Goal: Information Seeking & Learning: Learn about a topic

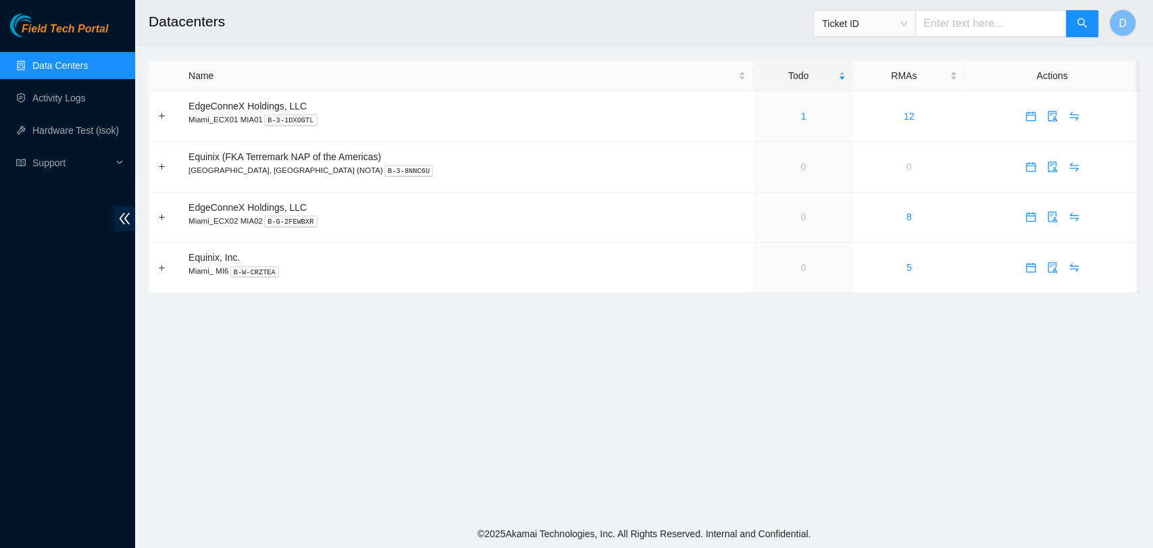
click at [728, 453] on main "Datacenters Ticket ID D Name Todo RMAs Actions EdgeConneX Holdings, LLC [GEOGRA…" at bounding box center [644, 259] width 1018 height 519
click at [753, 126] on td "1" at bounding box center [803, 116] width 100 height 51
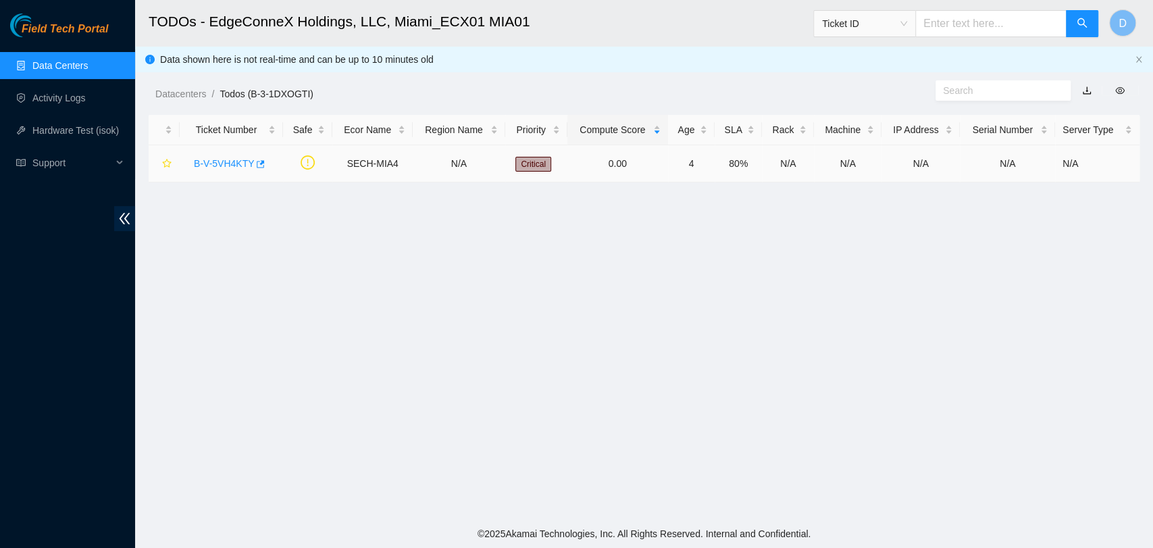
click at [209, 163] on link "B-V-5VH4KTY" at bounding box center [224, 163] width 60 height 11
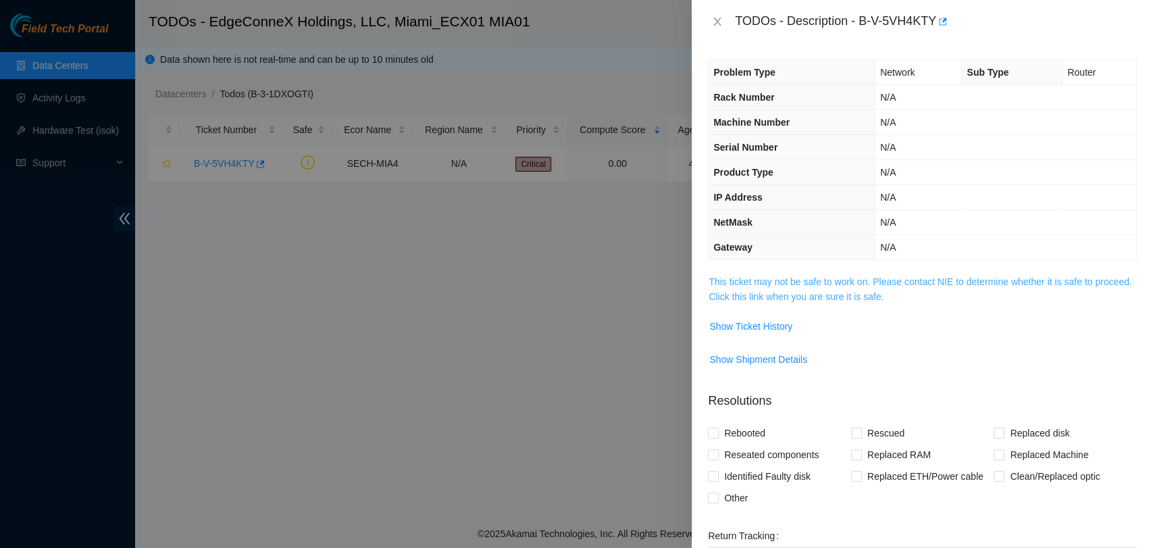
click at [883, 282] on link "This ticket may not be safe to work on. Please contact NIE to determine whether…" at bounding box center [920, 289] width 423 height 26
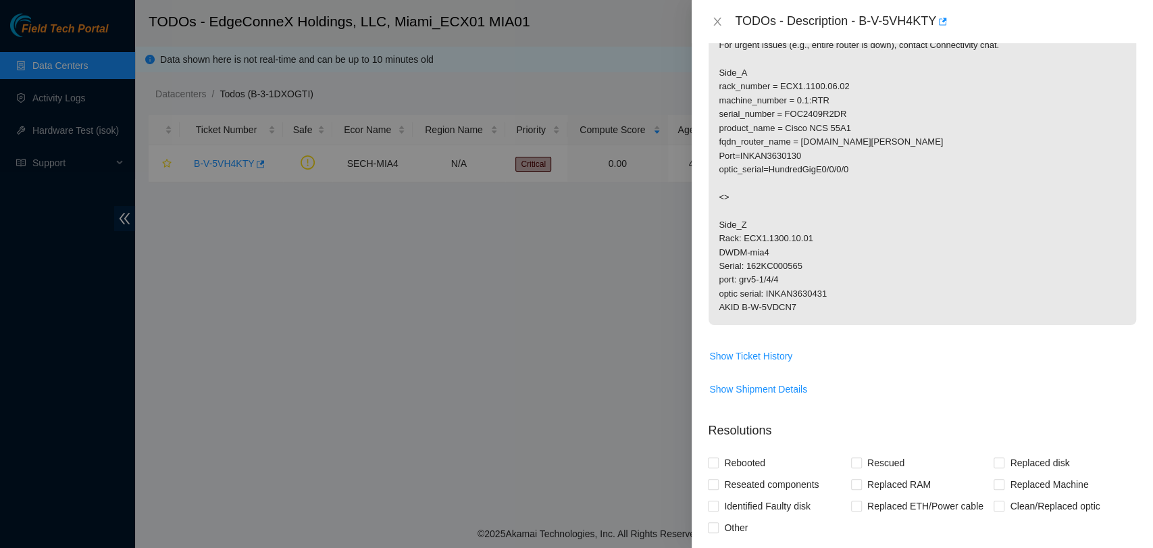
scroll to position [375, 0]
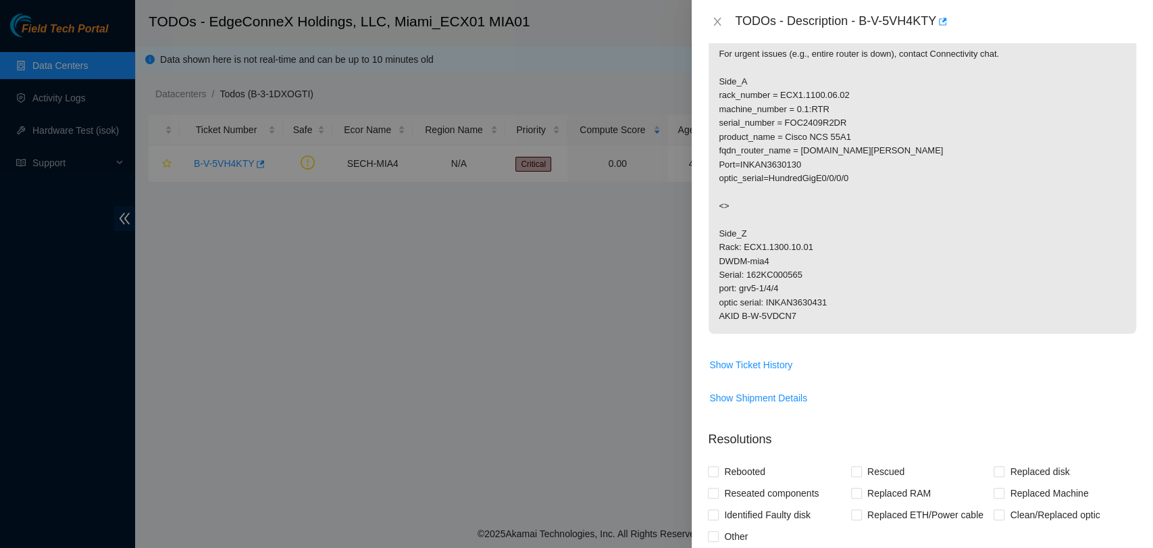
click at [854, 272] on p "Please reach out to Network Connectivity team, will need to work with NETENG-DW…" at bounding box center [923, 116] width 428 height 434
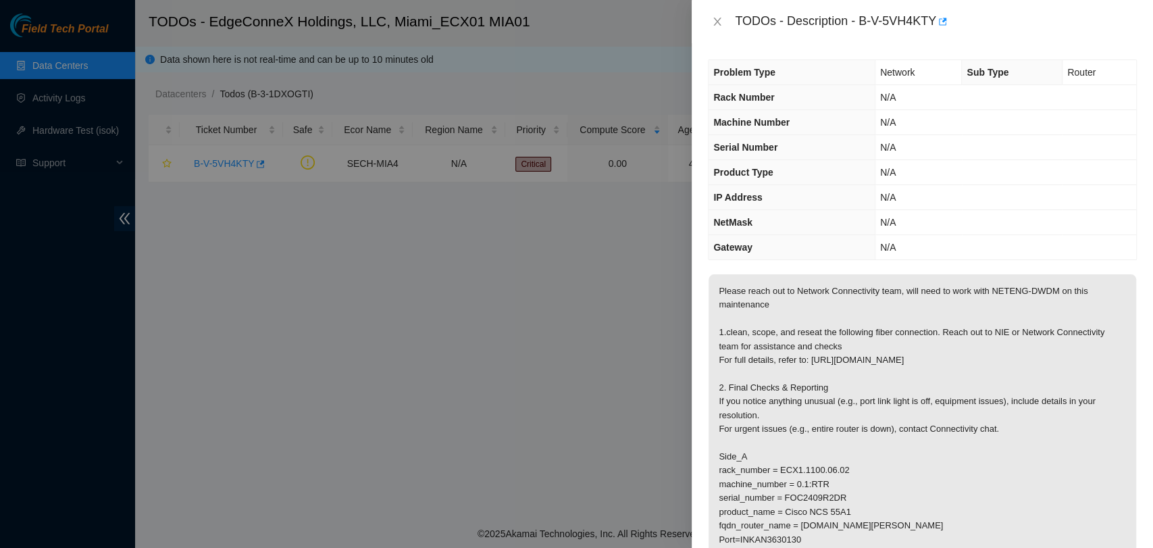
scroll to position [600, 0]
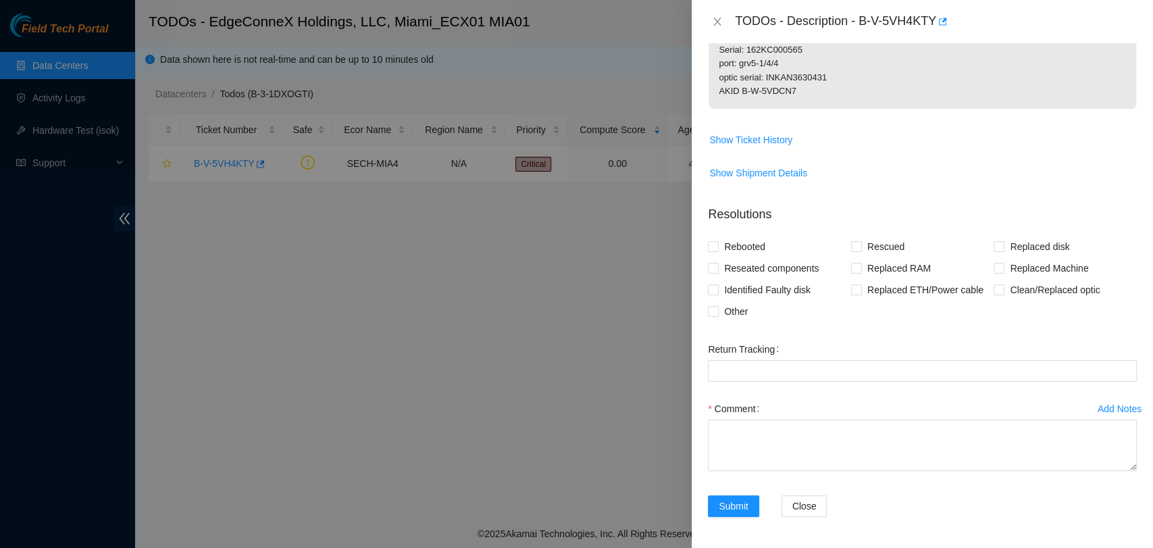
click at [887, 150] on td "Show Ticket History" at bounding box center [922, 144] width 429 height 33
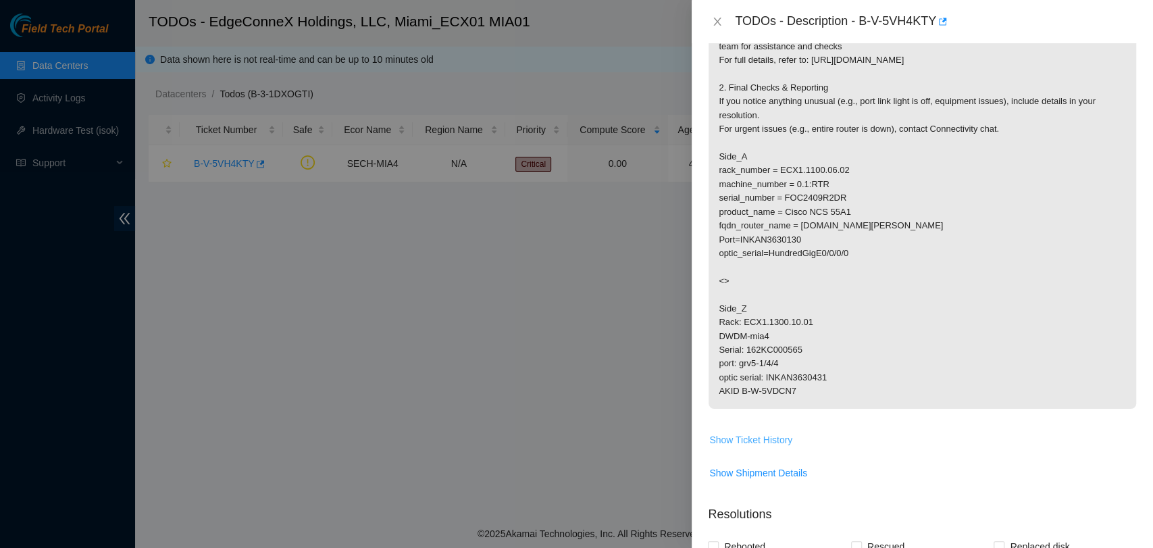
click at [767, 434] on span "Show Ticket History" at bounding box center [750, 439] width 83 height 15
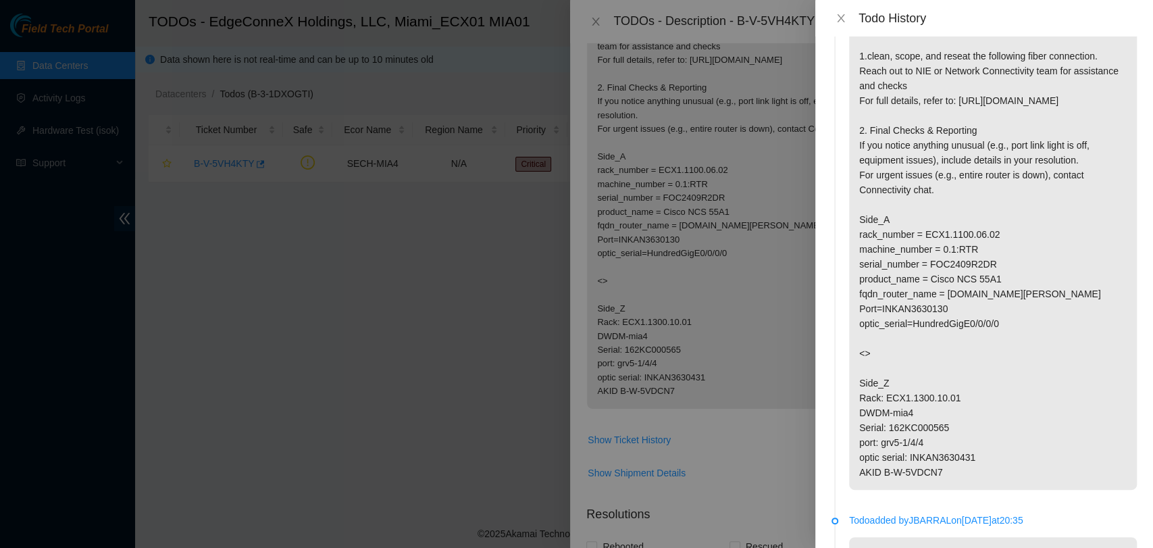
scroll to position [75, 0]
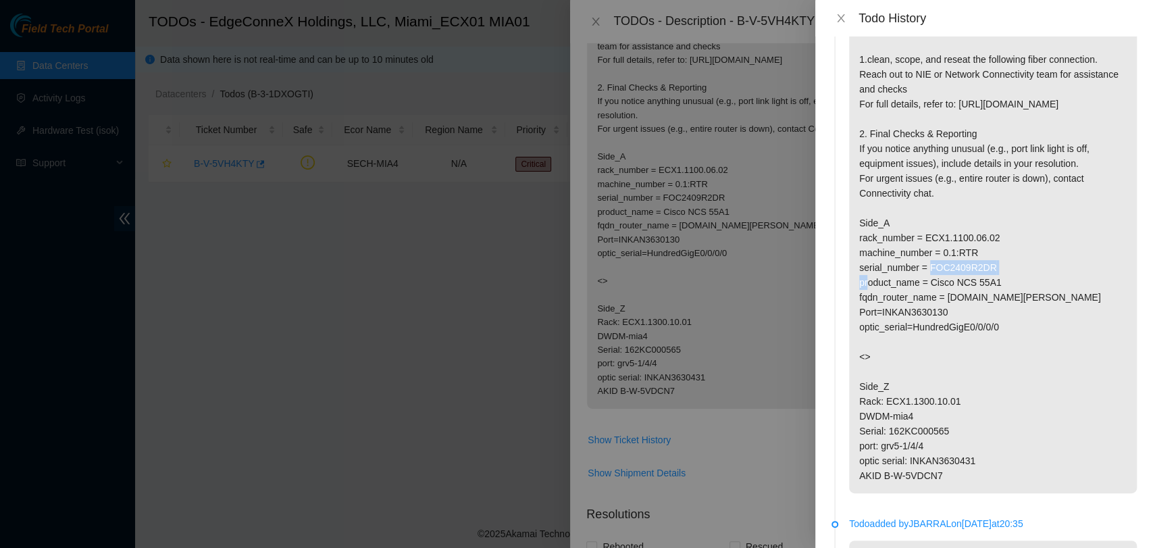
drag, startPoint x: 941, startPoint y: 253, endPoint x: 1013, endPoint y: 253, distance: 72.3
click at [1013, 253] on p "Please reach out to Network Connectivity team, will need to work with NETENG-DW…" at bounding box center [993, 245] width 288 height 496
drag, startPoint x: 944, startPoint y: 268, endPoint x: 1001, endPoint y: 268, distance: 56.7
click at [1001, 268] on p "Please reach out to Network Connectivity team, will need to work with NETENG-DW…" at bounding box center [993, 245] width 288 height 496
click at [1004, 276] on p "Please reach out to Network Connectivity team, will need to work with NETENG-DW…" at bounding box center [993, 245] width 288 height 496
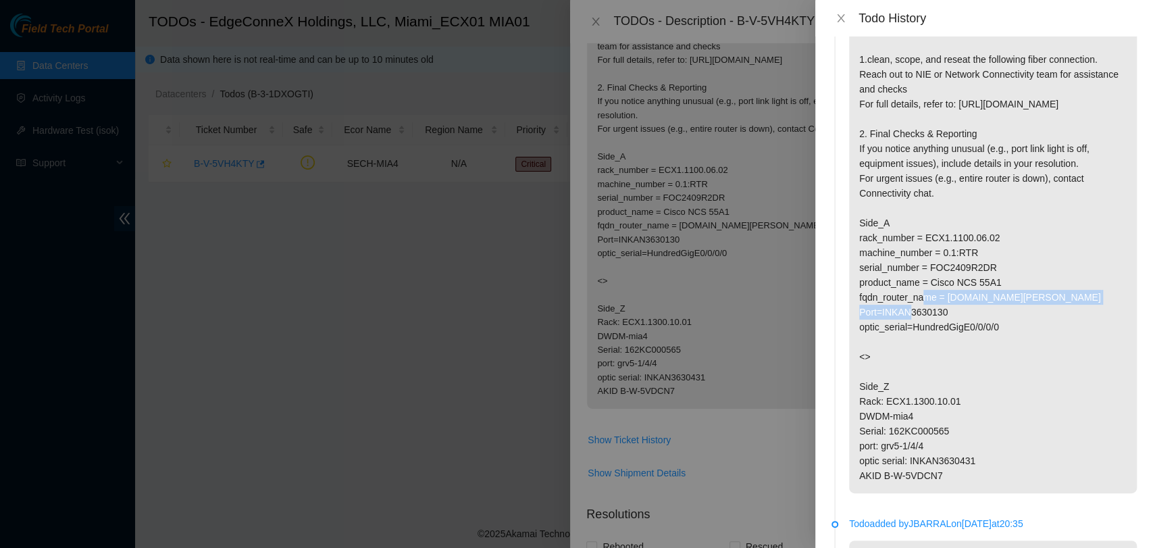
drag, startPoint x: 926, startPoint y: 282, endPoint x: 987, endPoint y: 301, distance: 64.3
click at [1008, 294] on p "Please reach out to Network Connectivity team, will need to work with NETENG-DW…" at bounding box center [993, 245] width 288 height 496
click at [936, 301] on p "Please reach out to Network Connectivity team, will need to work with NETENG-DW…" at bounding box center [993, 245] width 288 height 496
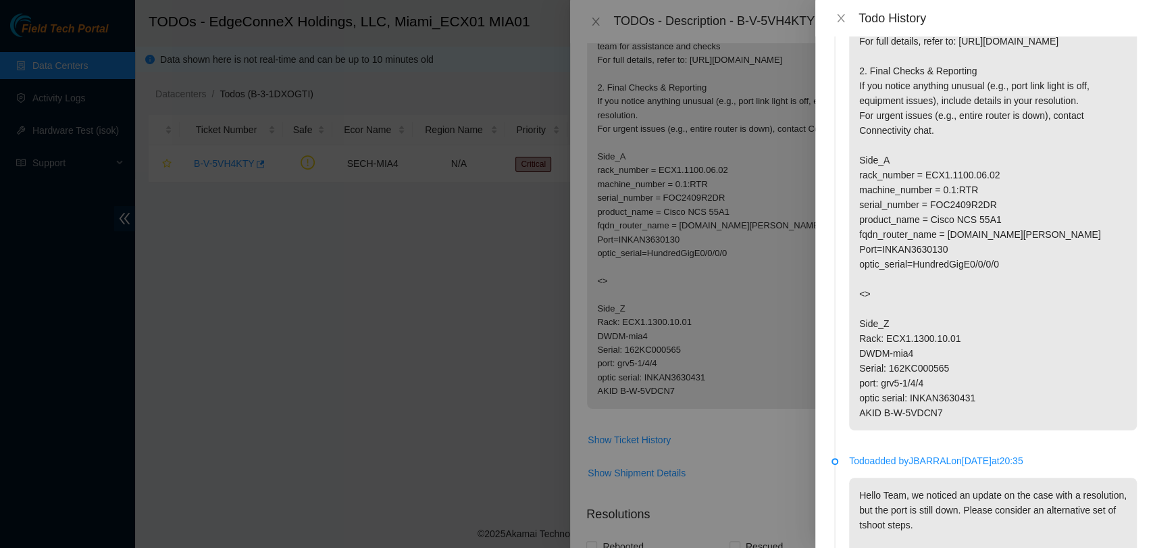
scroll to position [225, 0]
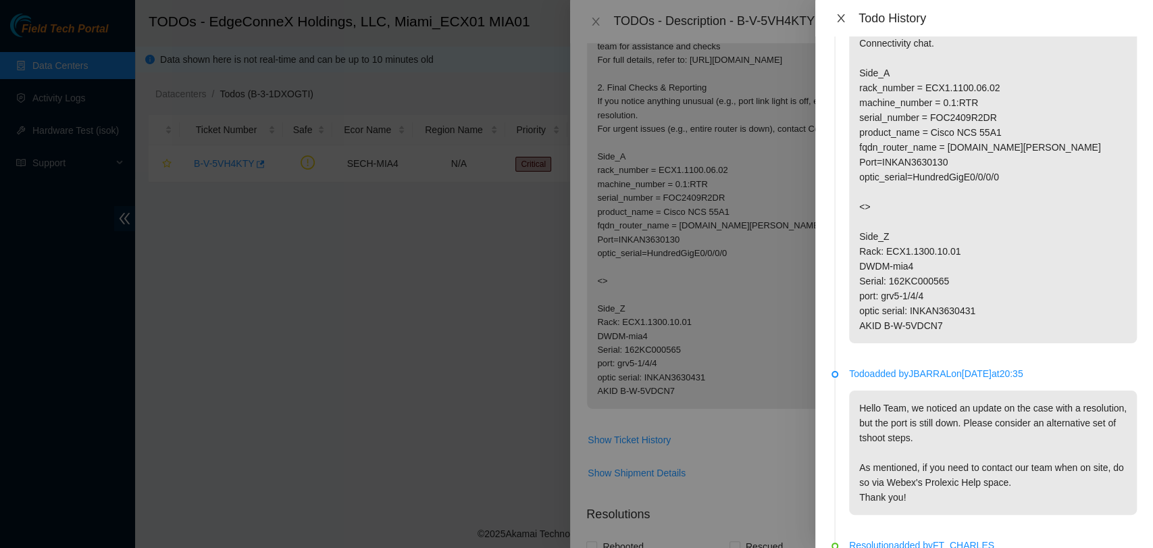
click at [841, 22] on icon "close" at bounding box center [840, 18] width 11 height 11
